Goal: Book appointment/travel/reservation

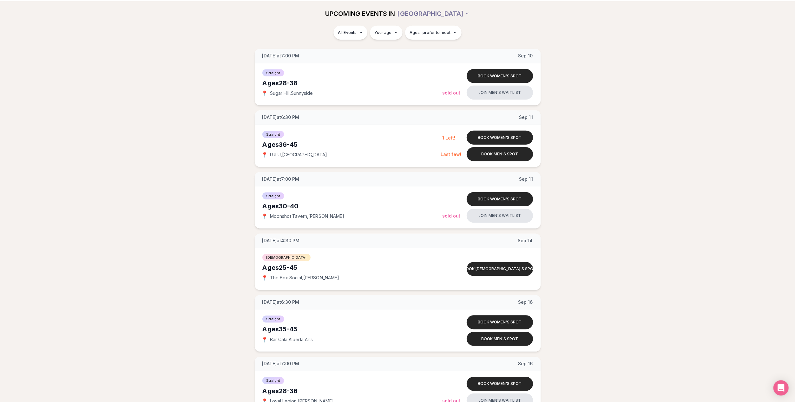
scroll to position [698, 0]
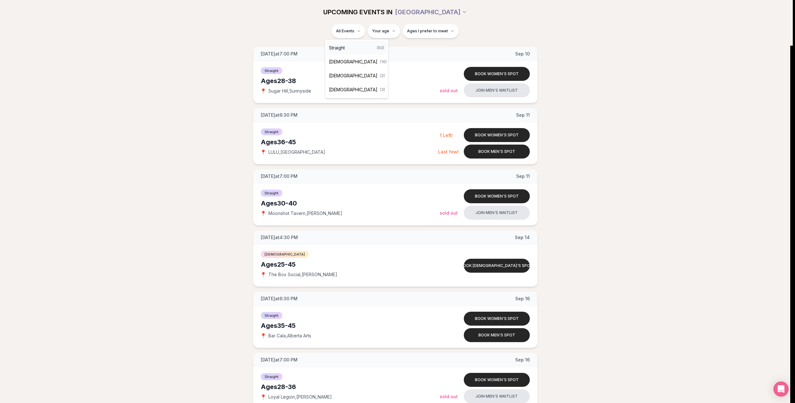
click at [355, 46] on div "Straight ( 50 )" at bounding box center [356, 48] width 60 height 14
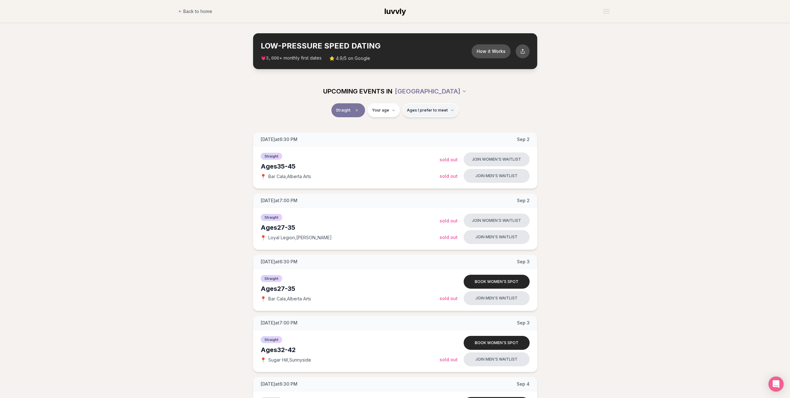
click at [428, 113] on button "Ages I prefer to meet" at bounding box center [430, 110] width 56 height 14
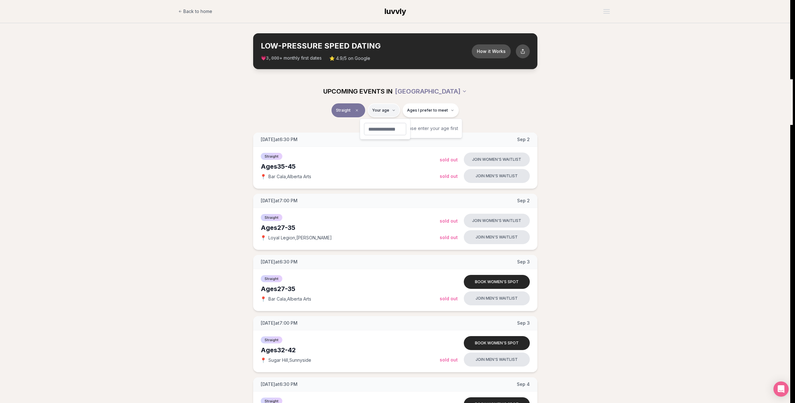
type input "**"
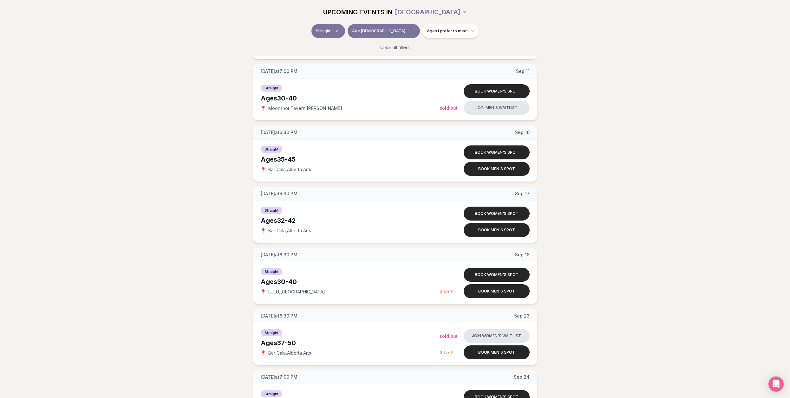
scroll to position [507, 0]
click at [306, 231] on span "Bar Cala , [GEOGRAPHIC_DATA] Arts" at bounding box center [289, 230] width 43 height 6
drag, startPoint x: 321, startPoint y: 230, endPoint x: 272, endPoint y: 231, distance: 48.2
click at [272, 231] on div "📍 Bar Cala , [GEOGRAPHIC_DATA] Arts" at bounding box center [350, 230] width 179 height 6
click at [263, 231] on span "📍" at bounding box center [263, 230] width 5 height 5
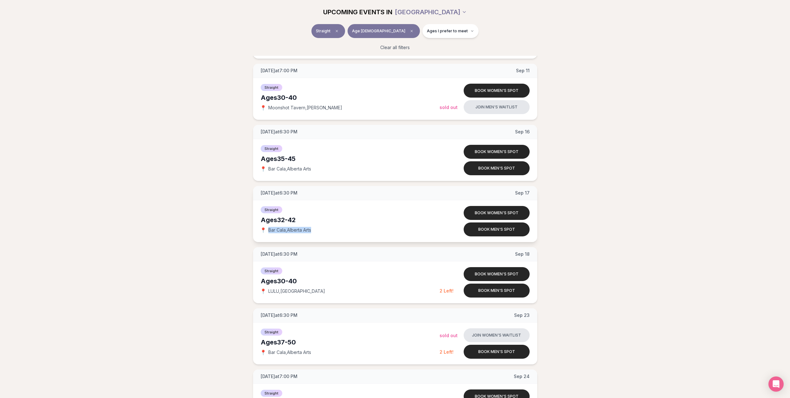
drag, startPoint x: 267, startPoint y: 230, endPoint x: 317, endPoint y: 233, distance: 50.2
click at [317, 233] on div "📍 Bar Cala , [GEOGRAPHIC_DATA] Arts" at bounding box center [350, 230] width 179 height 6
copy span "Bar Cala , [GEOGRAPHIC_DATA] Arts"
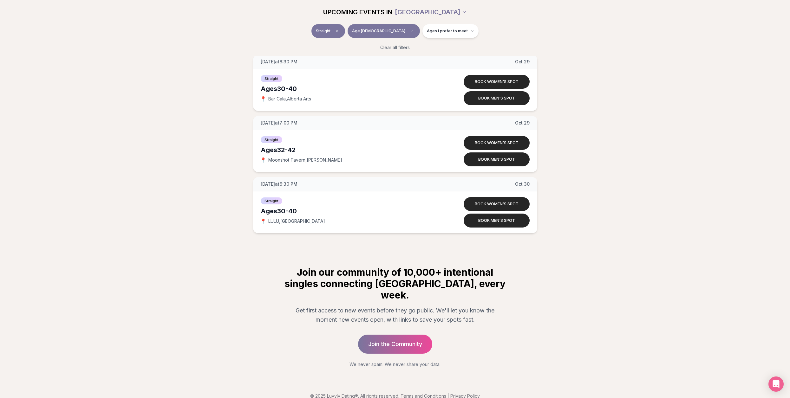
scroll to position [0, 0]
